Goal: Information Seeking & Learning: Learn about a topic

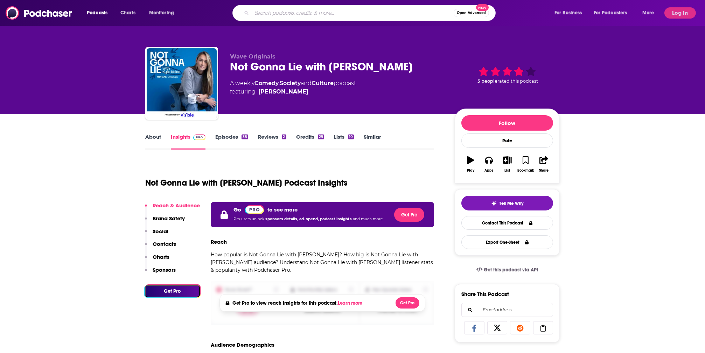
click at [276, 13] on input "Search podcasts, credits, & more..." at bounding box center [353, 12] width 202 height 11
type input "[PERSON_NAME]"
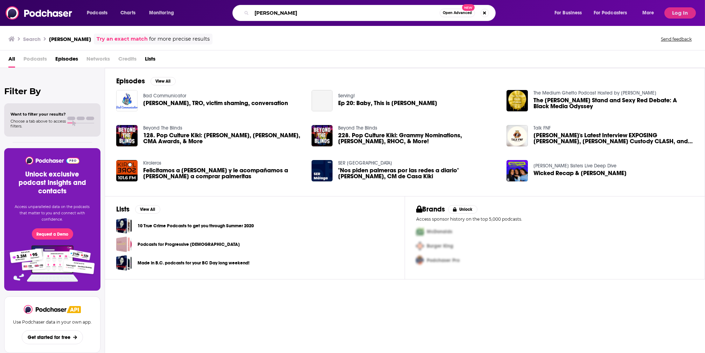
click at [288, 14] on input "[PERSON_NAME]" at bounding box center [346, 12] width 188 height 11
type input "kiki"
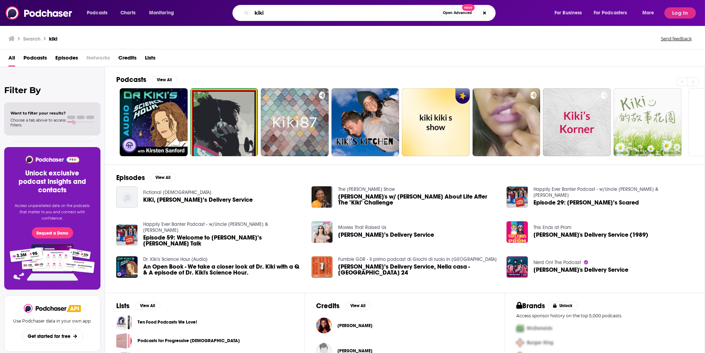
click at [297, 11] on input "kiki" at bounding box center [346, 12] width 188 height 11
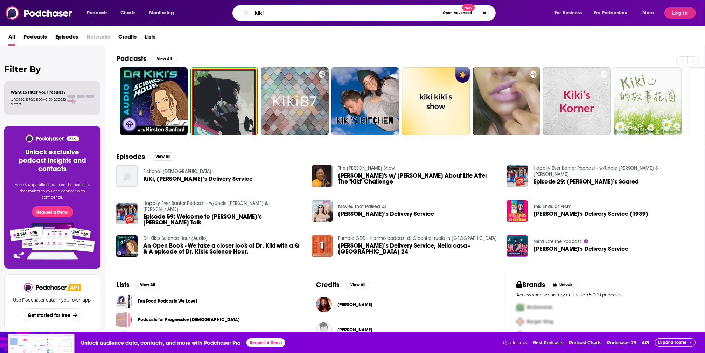
scroll to position [21, 0]
click at [676, 15] on button "Log In" at bounding box center [680, 12] width 32 height 11
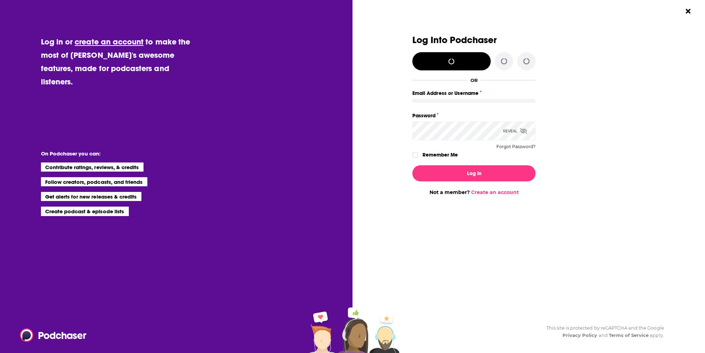
scroll to position [0, 0]
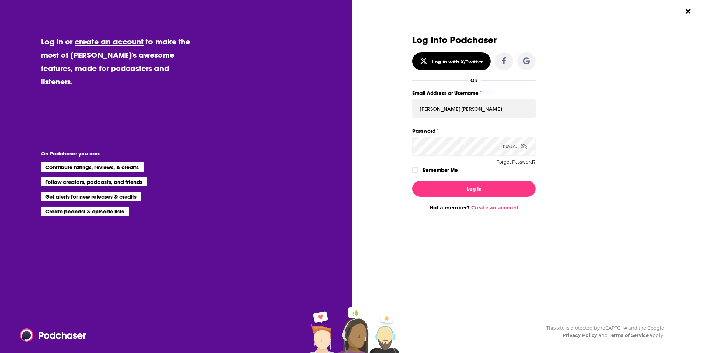
type input "[PERSON_NAME].[PERSON_NAME]"
click at [474, 188] on button "Log In" at bounding box center [473, 189] width 123 height 16
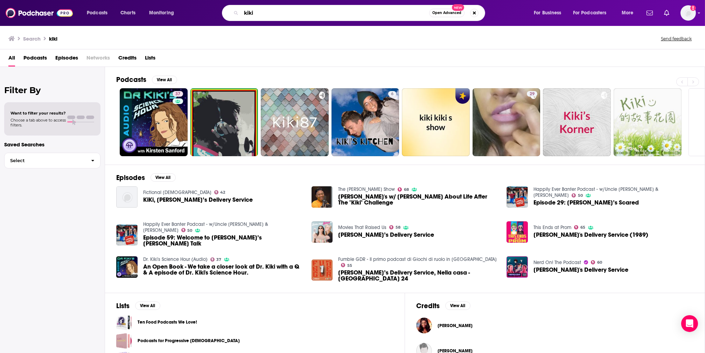
click at [294, 16] on input "kiki" at bounding box center [335, 12] width 188 height 11
type input "baby this is"
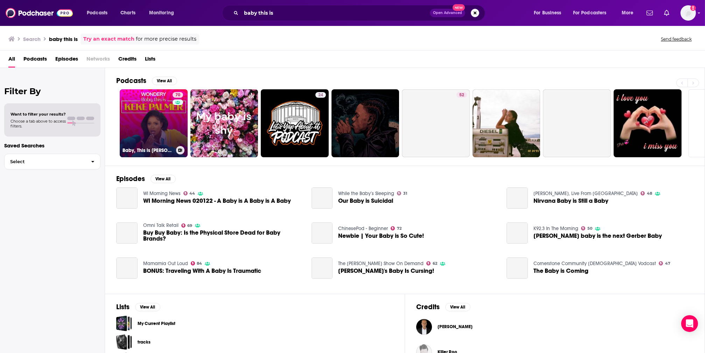
click at [169, 115] on link "70 Baby, This is [PERSON_NAME]" at bounding box center [154, 123] width 68 height 68
